Goal: Information Seeking & Learning: Find specific fact

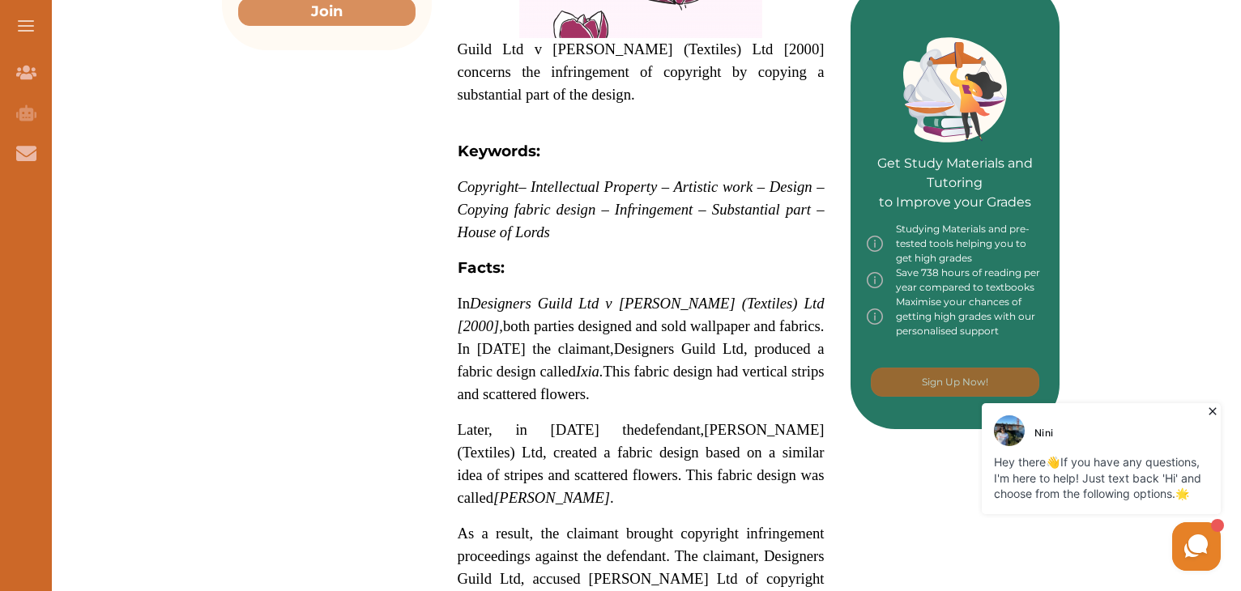
scroll to position [696, 0]
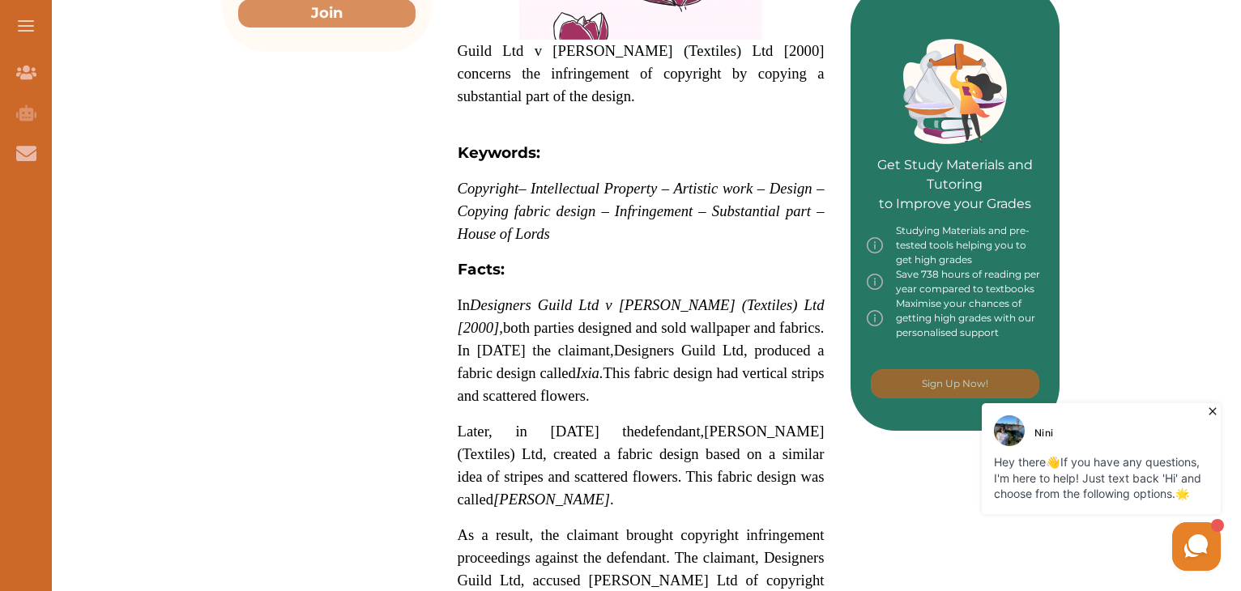
drag, startPoint x: 457, startPoint y: 304, endPoint x: 577, endPoint y: 357, distance: 131.2
click at [577, 357] on span "In Designers Guild Ltd v Russell Williams (Textiles) Ltd [2000], both parties d…" at bounding box center [641, 327] width 367 height 62
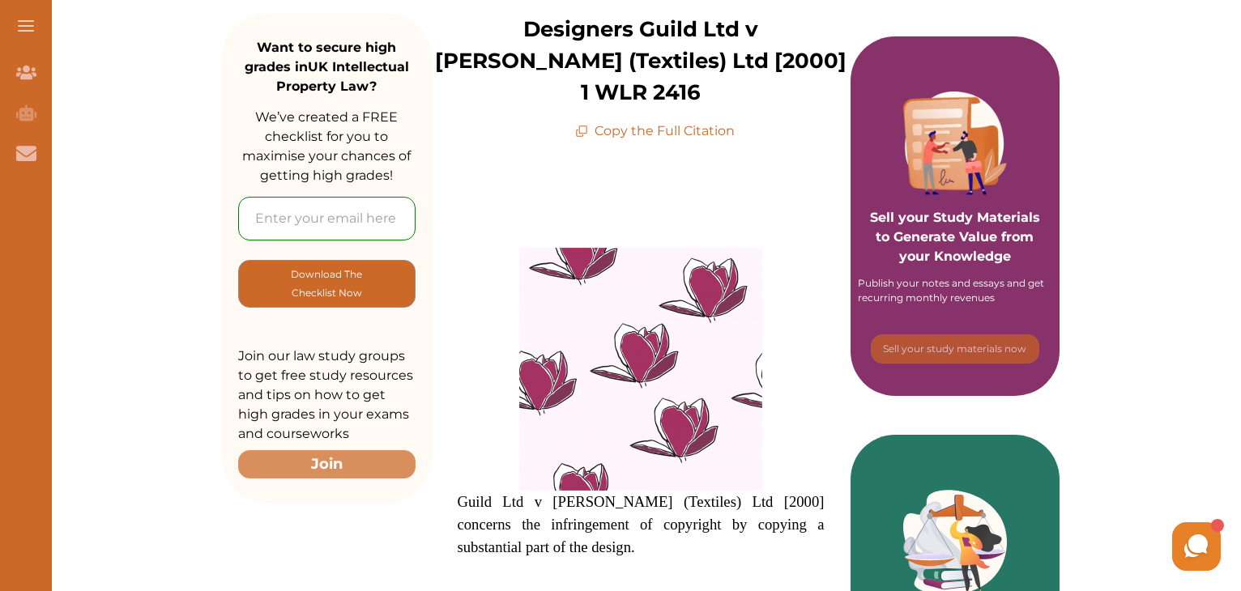
scroll to position [217, 0]
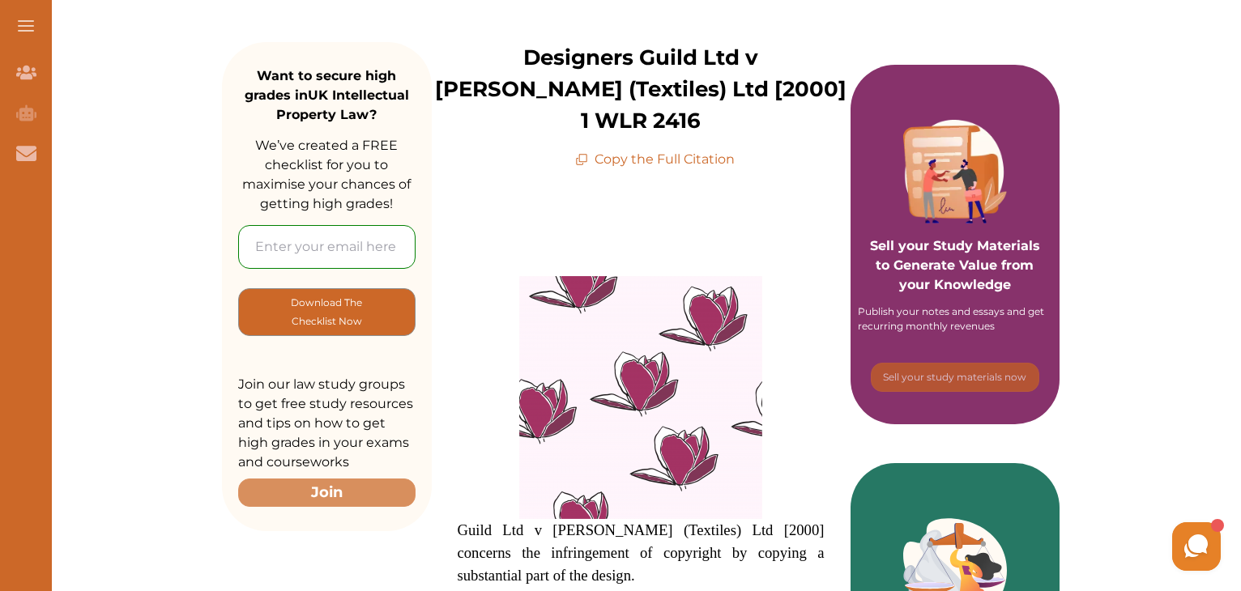
click at [667, 160] on p "Copy the Full Citation" at bounding box center [655, 159] width 160 height 19
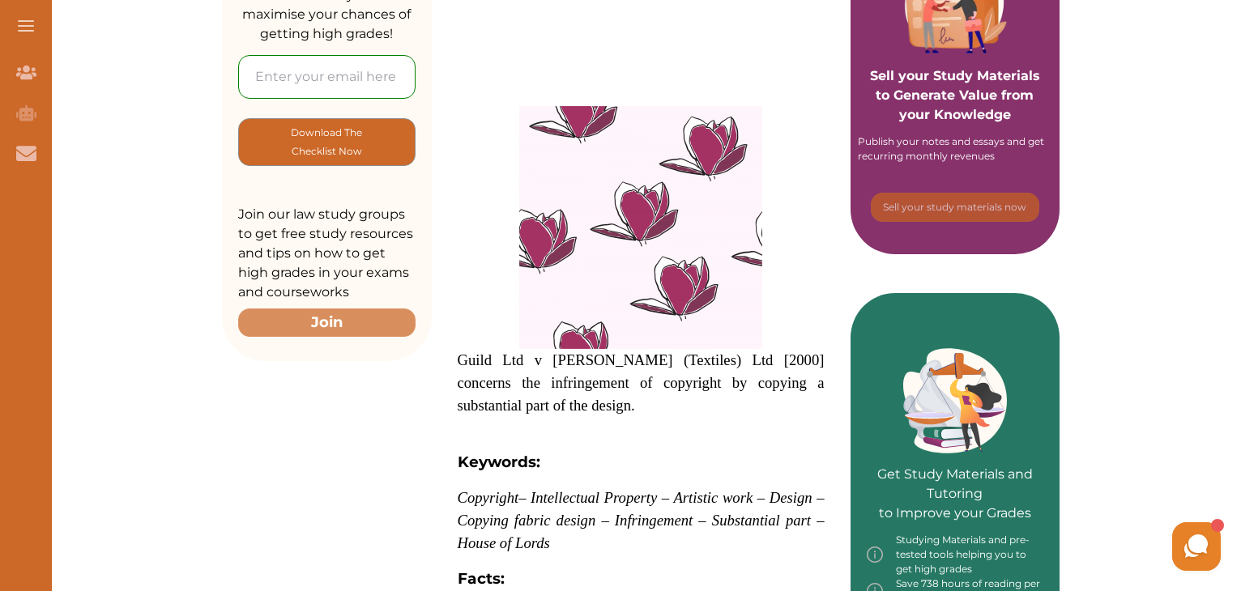
scroll to position [110, 0]
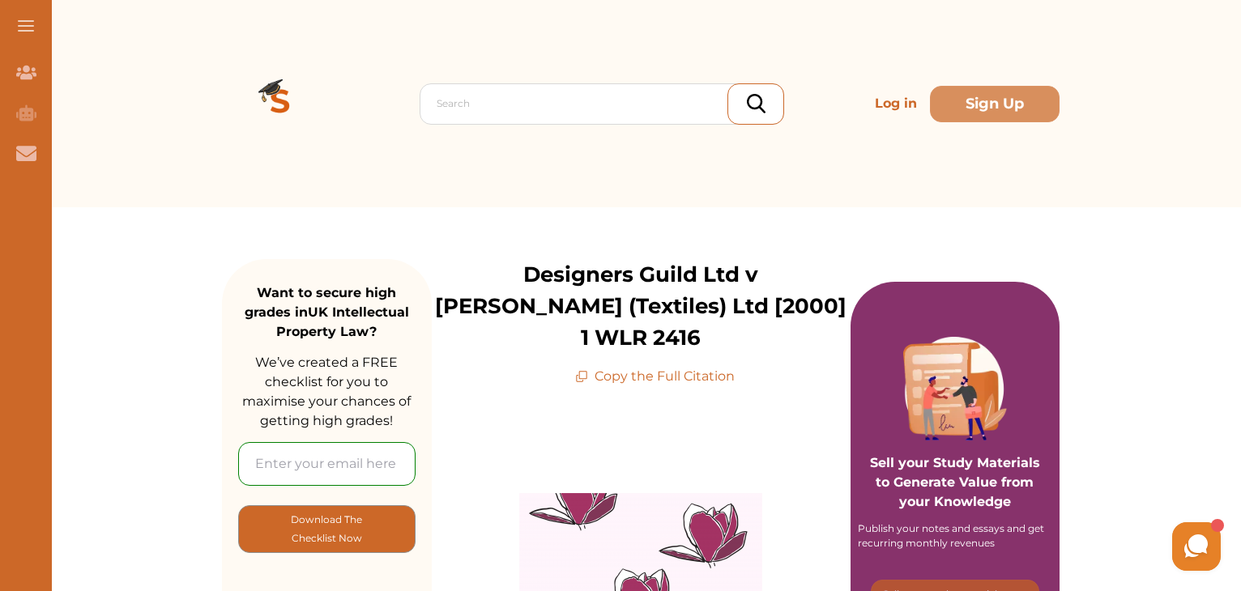
drag, startPoint x: 483, startPoint y: 270, endPoint x: 709, endPoint y: 339, distance: 236.2
click at [709, 339] on p "Designers Guild Ltd v [PERSON_NAME] (Textiles) Ltd [2000] 1 WLR 2416" at bounding box center [641, 306] width 419 height 95
copy p "Designers Guild Ltd v [PERSON_NAME] (Textiles) Ltd [2000] 1 WLR 2416"
